Goal: Navigation & Orientation: Find specific page/section

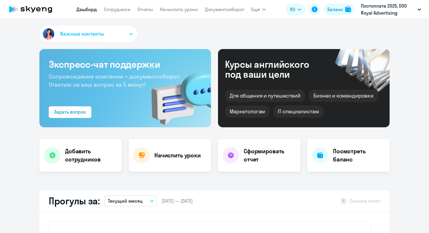
select select "30"
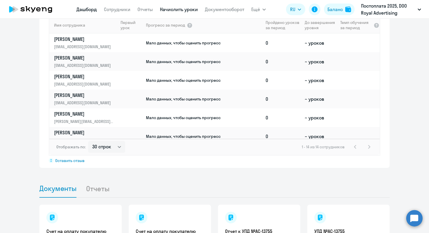
scroll to position [395, 0]
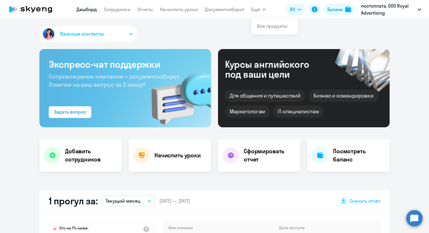
select select "30"
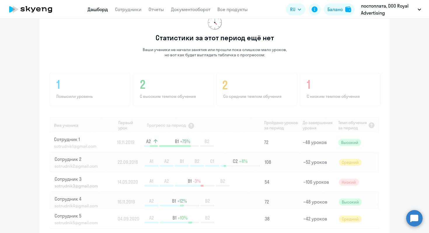
scroll to position [342, 0]
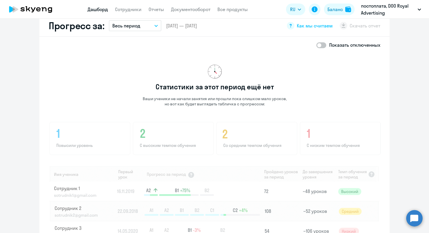
scroll to position [339, 0]
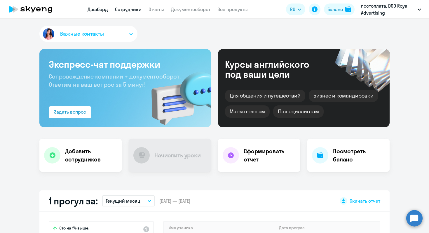
click at [122, 7] on link "Сотрудники" at bounding box center [128, 9] width 27 height 6
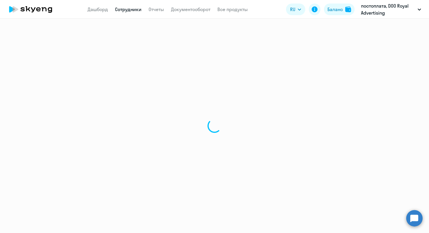
select select "30"
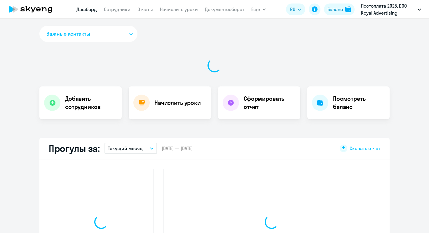
select select "30"
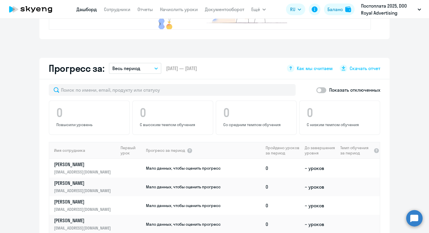
scroll to position [422, 0]
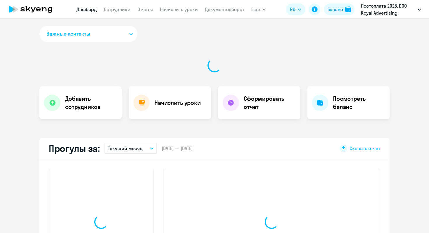
select select "30"
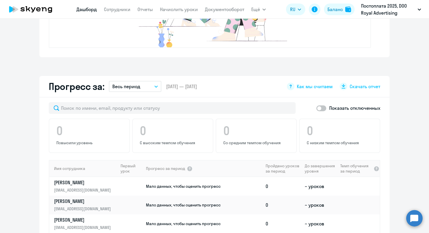
scroll to position [252, 0]
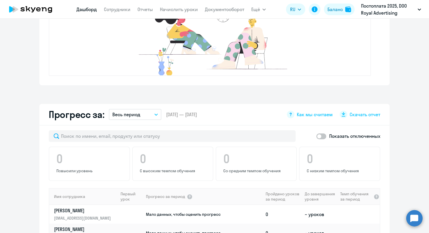
click at [150, 117] on button "Весь период" at bounding box center [135, 114] width 53 height 11
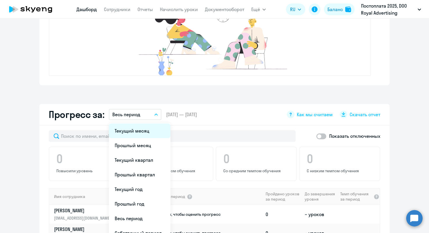
click at [144, 134] on li "Текущий месяц" at bounding box center [140, 131] width 62 height 15
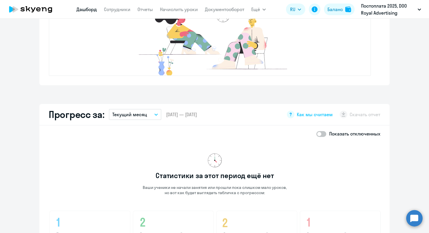
click at [150, 118] on button "Текущий месяц" at bounding box center [135, 114] width 53 height 11
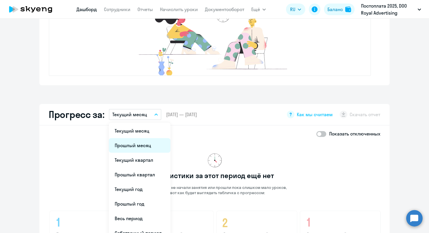
click at [144, 145] on li "Прошлый месяц" at bounding box center [140, 145] width 62 height 15
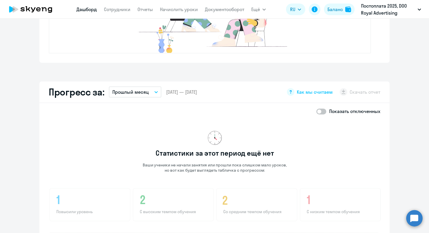
scroll to position [208, 0]
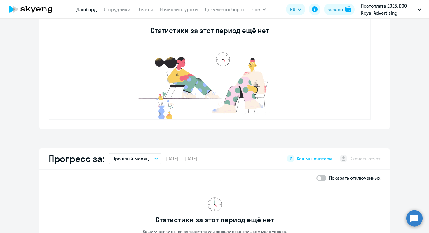
click at [148, 161] on button "Прошлый месяц" at bounding box center [135, 158] width 53 height 11
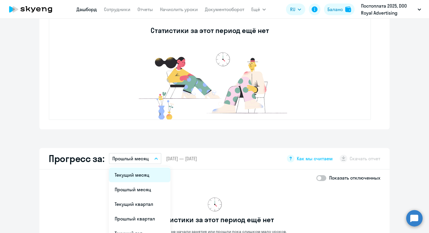
click at [142, 175] on li "Текущий месяц" at bounding box center [140, 175] width 62 height 15
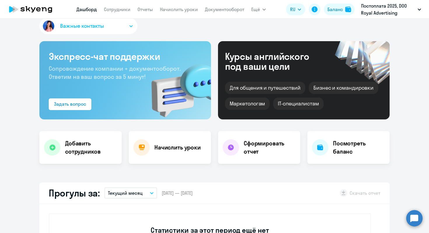
scroll to position [0, 0]
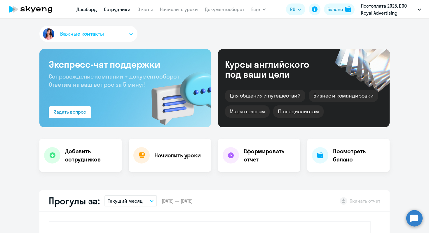
click at [117, 9] on link "Сотрудники" at bounding box center [117, 9] width 27 height 6
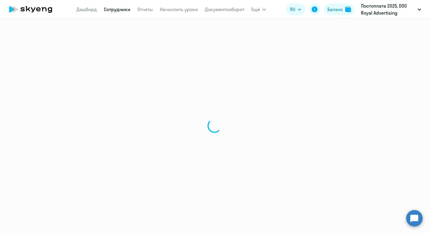
select select "30"
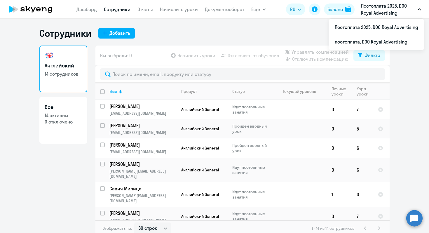
click at [390, 15] on p "Постоплата 2025, DOO Royal Advertising" at bounding box center [388, 9] width 54 height 14
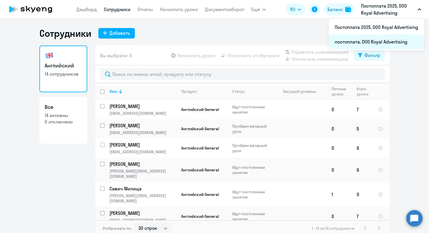
click at [382, 42] on li "постоплата, DOO Royal Advertising" at bounding box center [376, 41] width 95 height 15
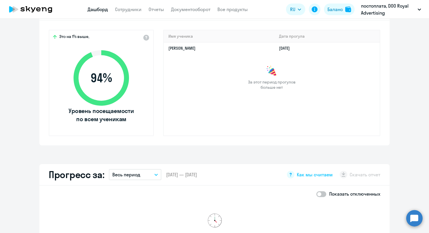
scroll to position [142, 0]
